Goal: Check status: Check status

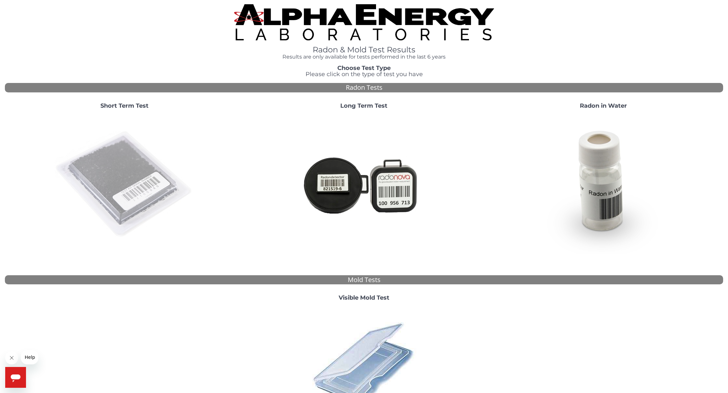
scroll to position [1, 0]
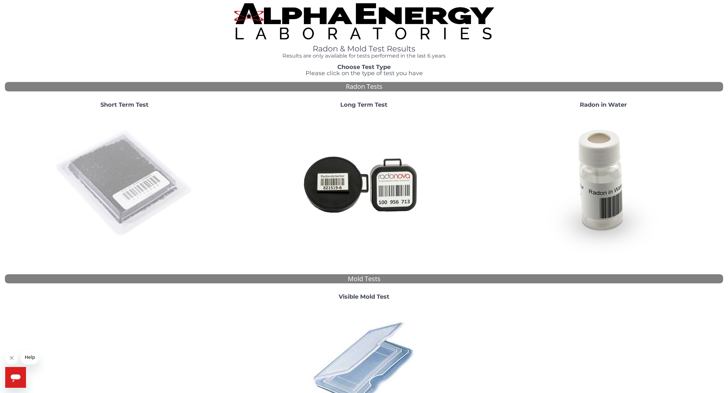
click at [121, 179] on img at bounding box center [125, 183] width 140 height 140
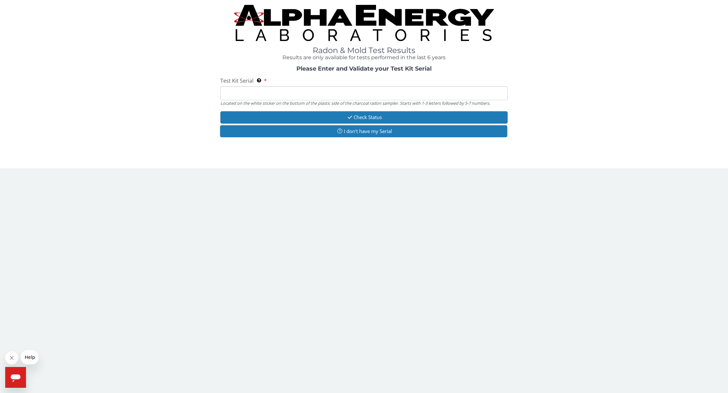
click at [225, 92] on input "Test Kit Serial Located on the white sticker on the bottom of the plastic side …" at bounding box center [363, 93] width 287 height 14
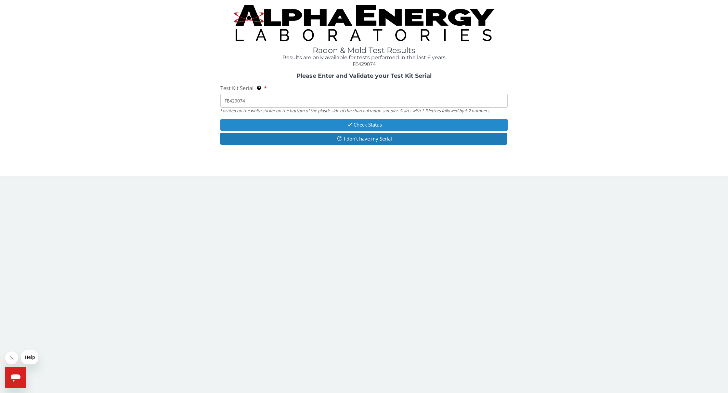
scroll to position [0, 0]
type input "FE429074"
click at [364, 124] on button "Check Status" at bounding box center [363, 125] width 287 height 12
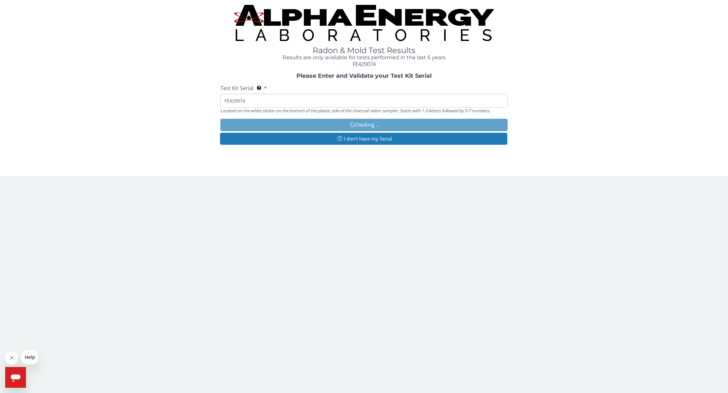
scroll to position [0, 0]
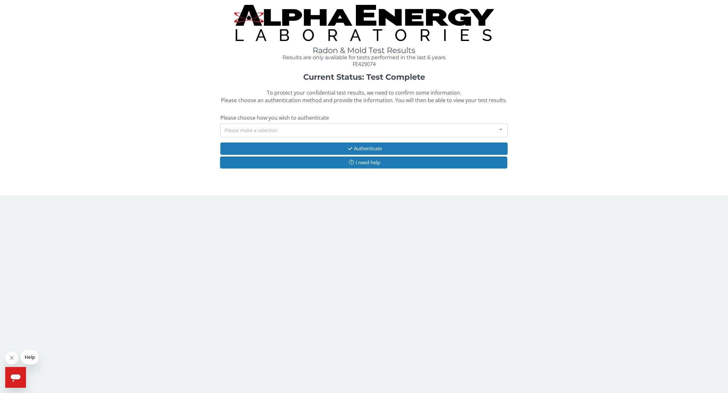
click at [226, 128] on div "Please make a selection" at bounding box center [363, 130] width 287 height 14
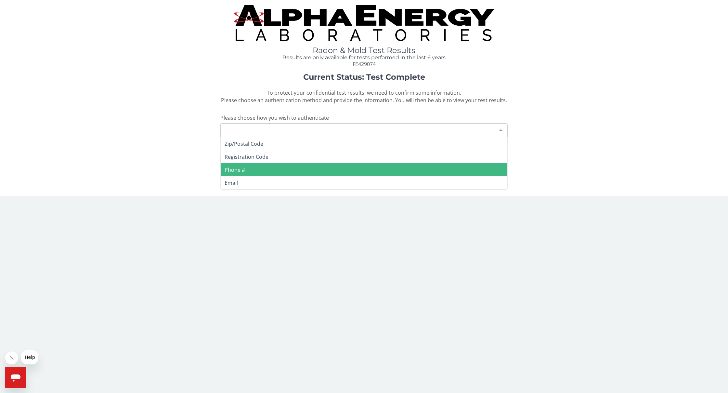
click at [237, 169] on span "Phone #" at bounding box center [235, 169] width 20 height 7
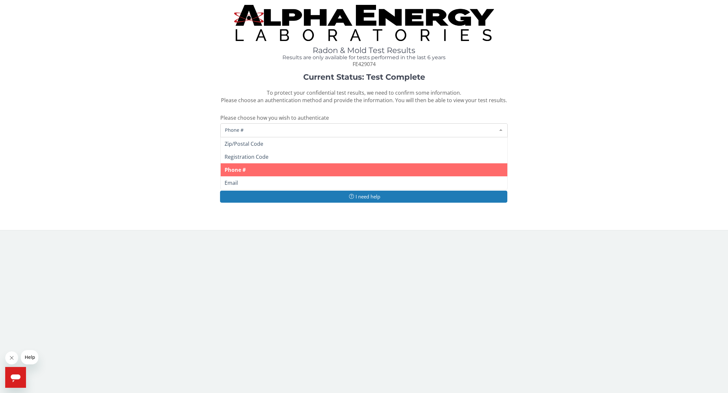
click at [236, 126] on span "Phone #" at bounding box center [358, 129] width 271 height 7
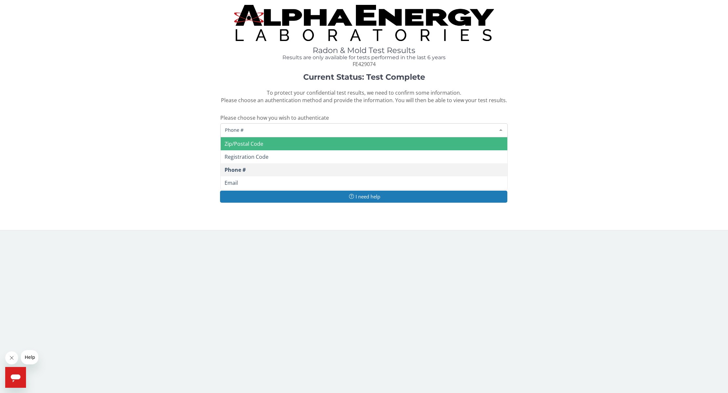
click at [243, 142] on span "Zip/Postal Code" at bounding box center [244, 143] width 39 height 7
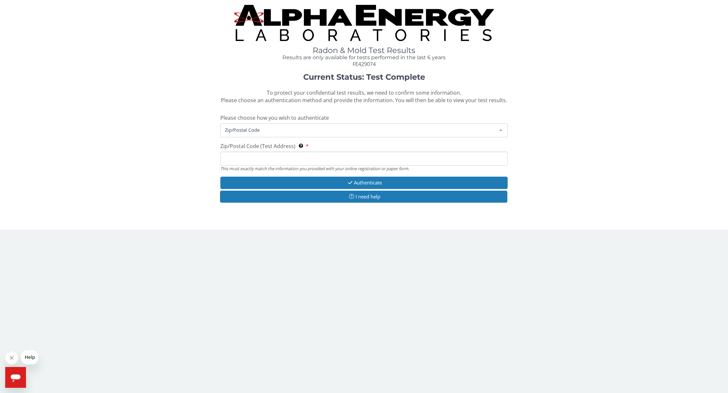
click at [236, 123] on div "Zip/Postal Code" at bounding box center [363, 130] width 287 height 14
click at [238, 127] on span "Zip/Postal Code" at bounding box center [358, 129] width 271 height 7
click at [237, 156] on input "Zip/Postal Code (Test Address) This must exactly match the information you prov…" at bounding box center [363, 158] width 287 height 14
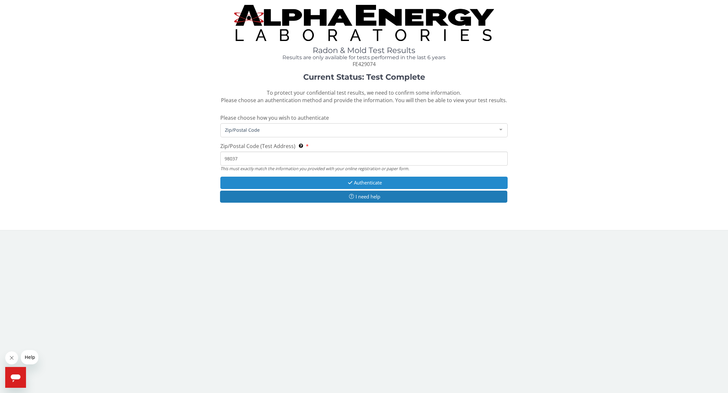
type input "98037"
click at [361, 180] on button "Authenticate" at bounding box center [363, 182] width 287 height 12
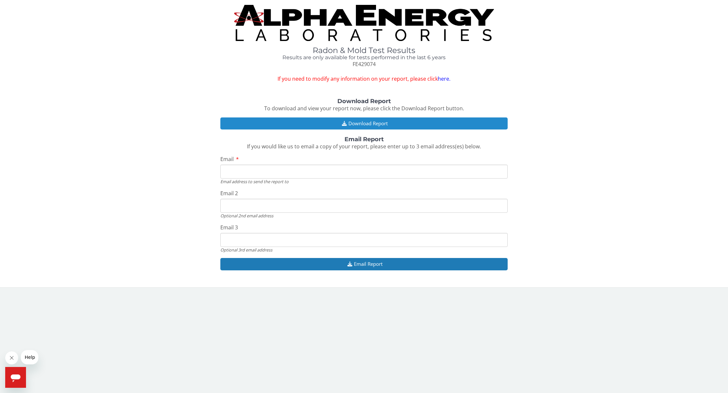
click at [359, 122] on button "Download Report" at bounding box center [363, 123] width 287 height 12
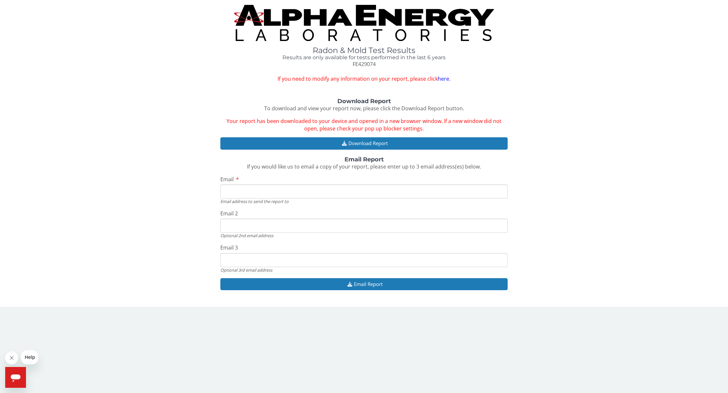
drag, startPoint x: 615, startPoint y: 0, endPoint x: 605, endPoint y: 22, distance: 24.1
click at [605, 22] on div "Radon & Mold Test Results Results are only available for tests performed in the…" at bounding box center [364, 44] width 718 height 78
click at [615, 49] on div "Radon & Mold Test Results Results are only available for tests performed in the…" at bounding box center [364, 44] width 718 height 78
click at [392, 126] on span "Your report has been downloaded to your device and opened in a new browser wind…" at bounding box center [363, 124] width 275 height 15
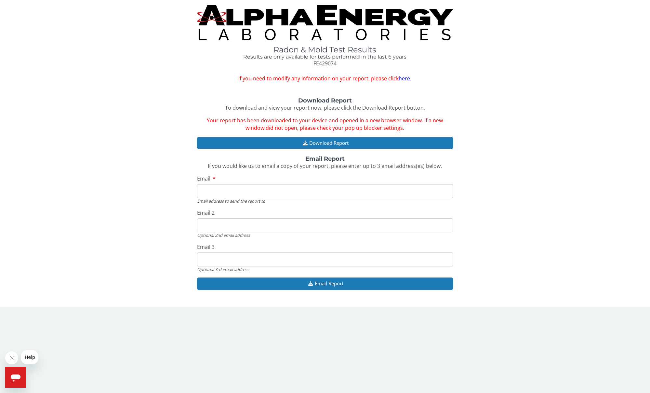
click at [17, 378] on icon "Open messaging window" at bounding box center [16, 378] width 10 height 8
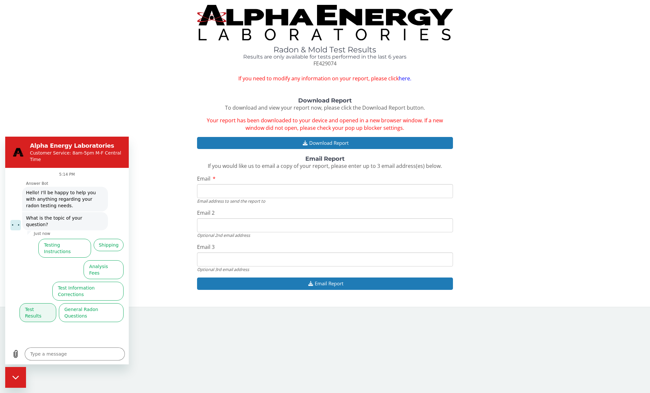
click at [38, 303] on button "Test Results" at bounding box center [37, 312] width 37 height 19
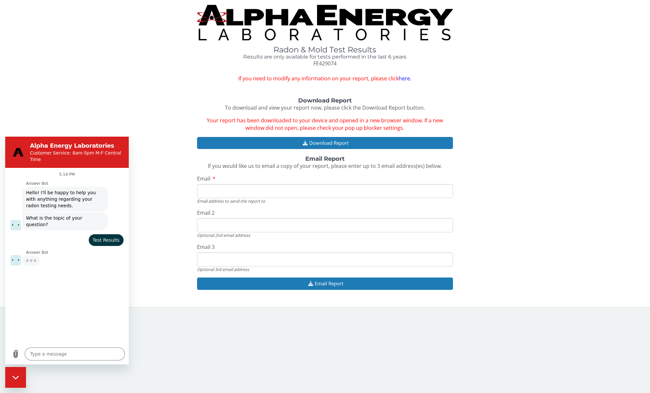
type textarea "x"
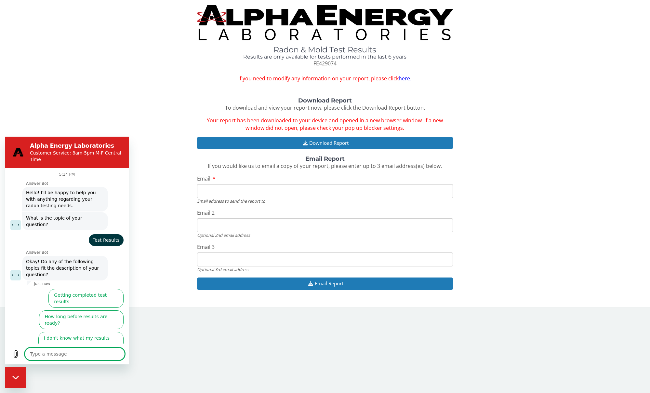
click at [44, 355] on textarea at bounding box center [75, 353] width 100 height 13
type textarea "I"
type textarea "x"
type textarea "I"
type textarea "x"
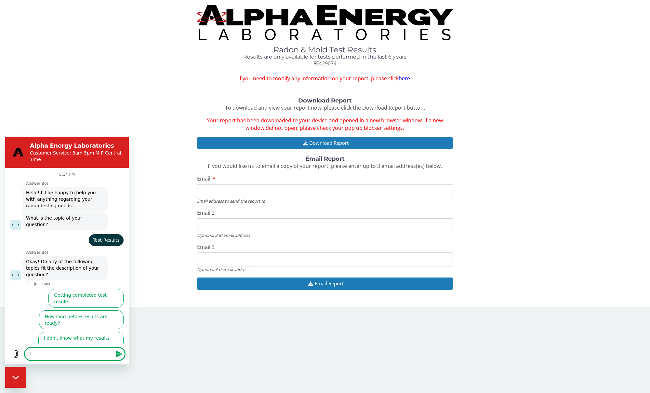
type textarea "I d"
type textarea "x"
type textarea "I di"
type textarea "x"
type textarea "I did"
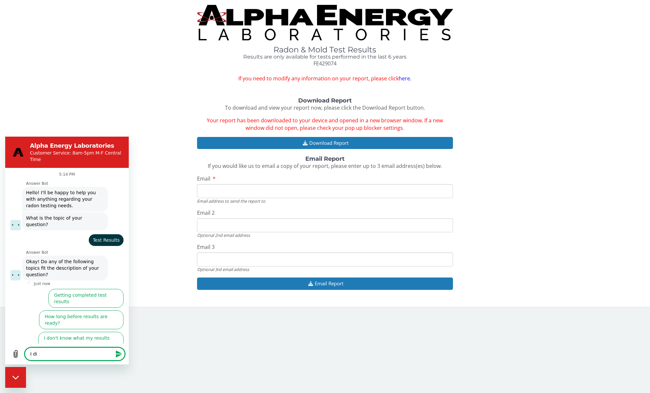
type textarea "x"
type textarea "I didn"
type textarea "x"
type textarea "I didn'"
type textarea "x"
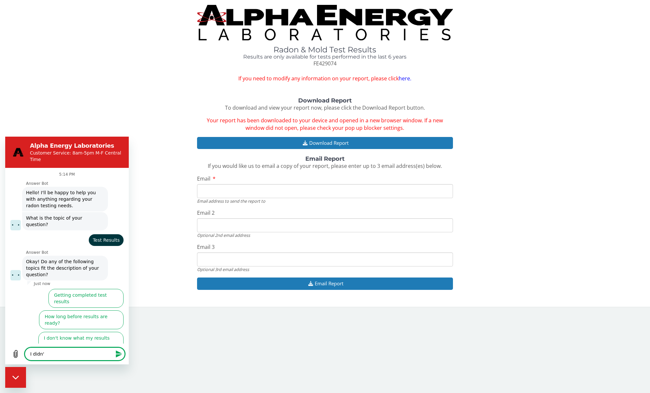
type textarea "I didn't"
type textarea "x"
type textarea "I didn't"
type textarea "x"
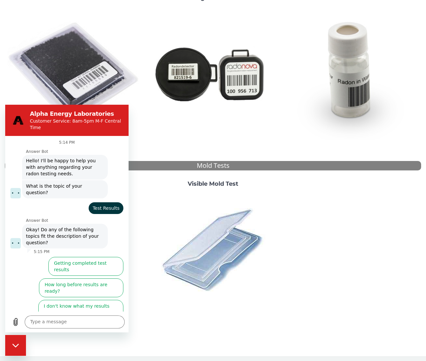
scroll to position [96, 0]
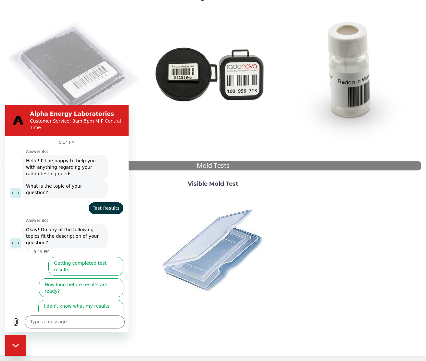
click at [68, 87] on img at bounding box center [74, 73] width 134 height 134
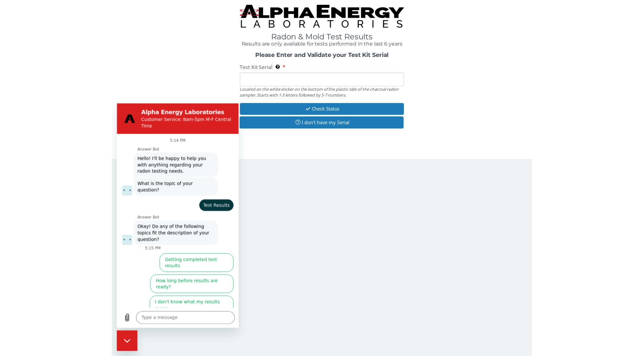
scroll to position [0, 0]
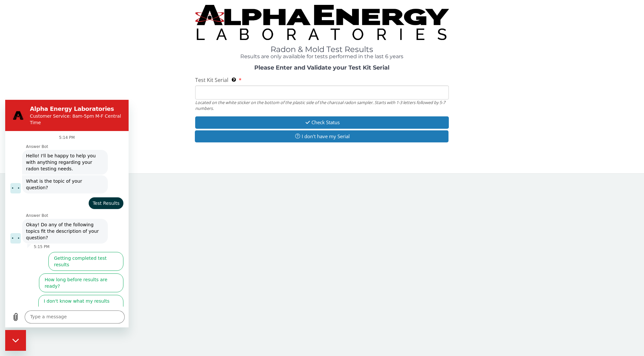
click at [15, 339] on icon "Close messaging window" at bounding box center [15, 340] width 7 height 4
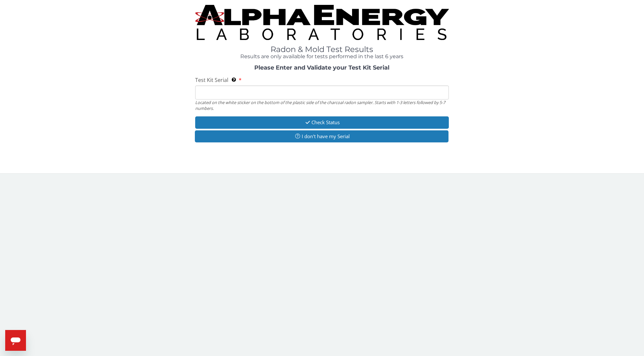
click at [215, 93] on input "Test Kit Serial Located on the white sticker on the bottom of the plastic side …" at bounding box center [322, 92] width 254 height 14
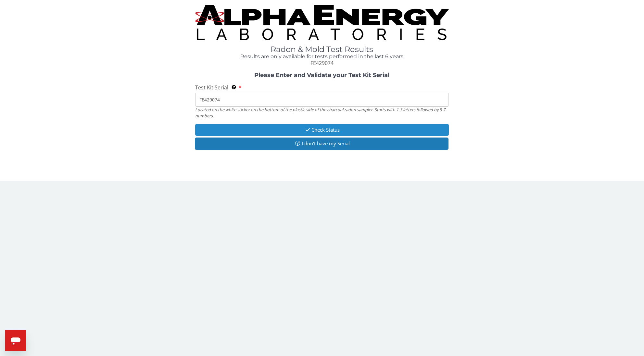
type input "FE429074"
click at [319, 129] on button "Check Status" at bounding box center [322, 130] width 254 height 12
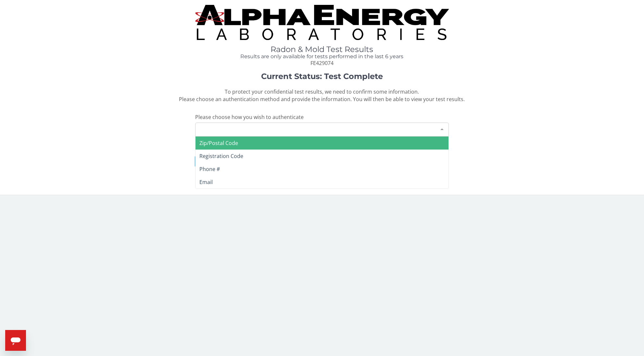
click at [426, 126] on div at bounding box center [442, 129] width 13 height 12
click at [224, 140] on span "Zip/Postal Code" at bounding box center [219, 142] width 39 height 7
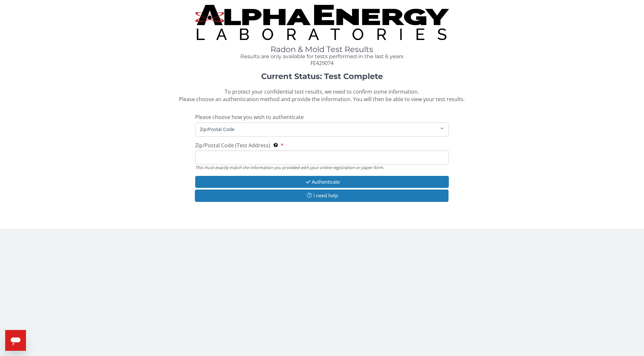
click at [221, 126] on span "Zip/Postal Code" at bounding box center [317, 128] width 238 height 7
drag, startPoint x: 221, startPoint y: 126, endPoint x: 232, endPoint y: 123, distance: 11.6
click at [221, 125] on span "Zip/Postal Code" at bounding box center [317, 128] width 238 height 7
click at [206, 157] on input "Zip/Postal Code (Test Address) This must exactly match the information you prov…" at bounding box center [322, 157] width 254 height 14
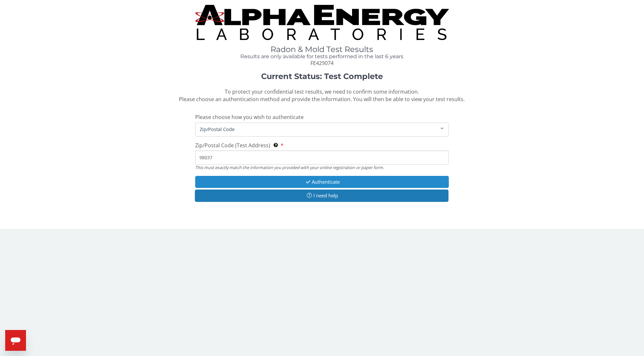
type input "98037"
click at [323, 179] on button "Authenticate" at bounding box center [322, 182] width 254 height 12
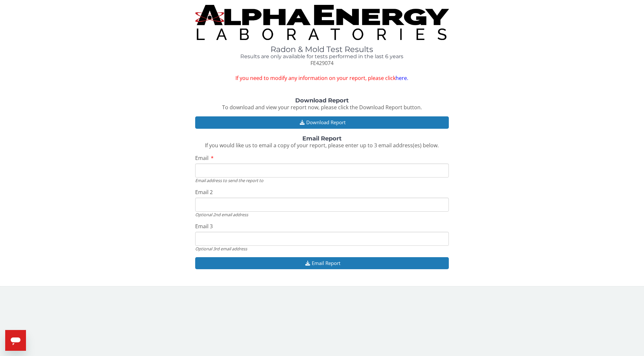
type input "[EMAIL_ADDRESS][DOMAIN_NAME]"
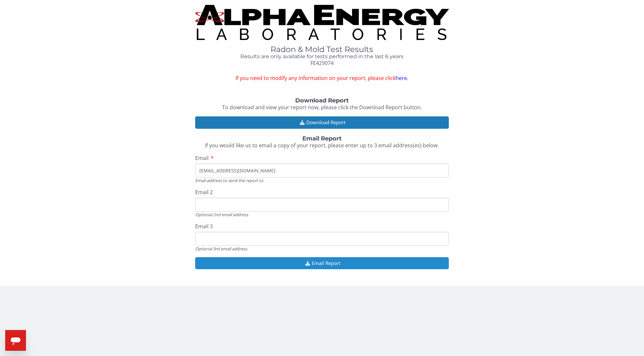
click at [306, 261] on icon "button" at bounding box center [308, 263] width 8 height 5
